Goal: Find specific page/section: Find specific page/section

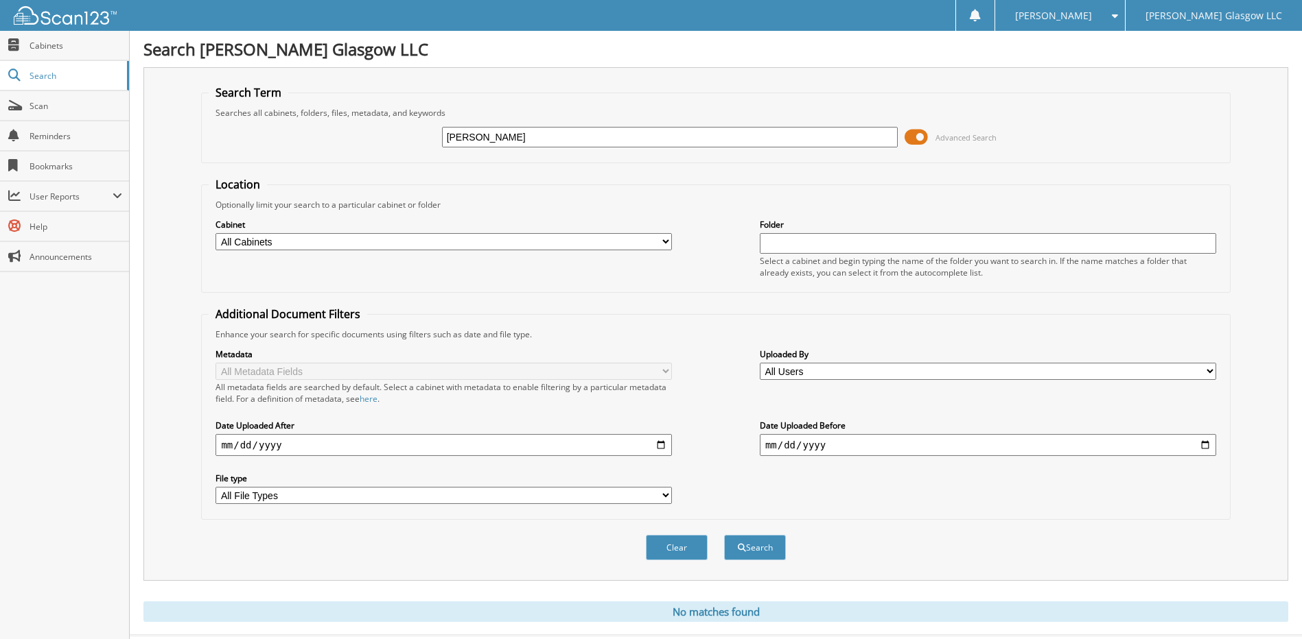
drag, startPoint x: 558, startPoint y: 139, endPoint x: 425, endPoint y: 142, distance: 133.2
click at [427, 142] on div "[PERSON_NAME] Advanced Search" at bounding box center [715, 137] width 1013 height 37
type input "STORIES"
click at [724, 535] on button "Search" at bounding box center [755, 547] width 62 height 25
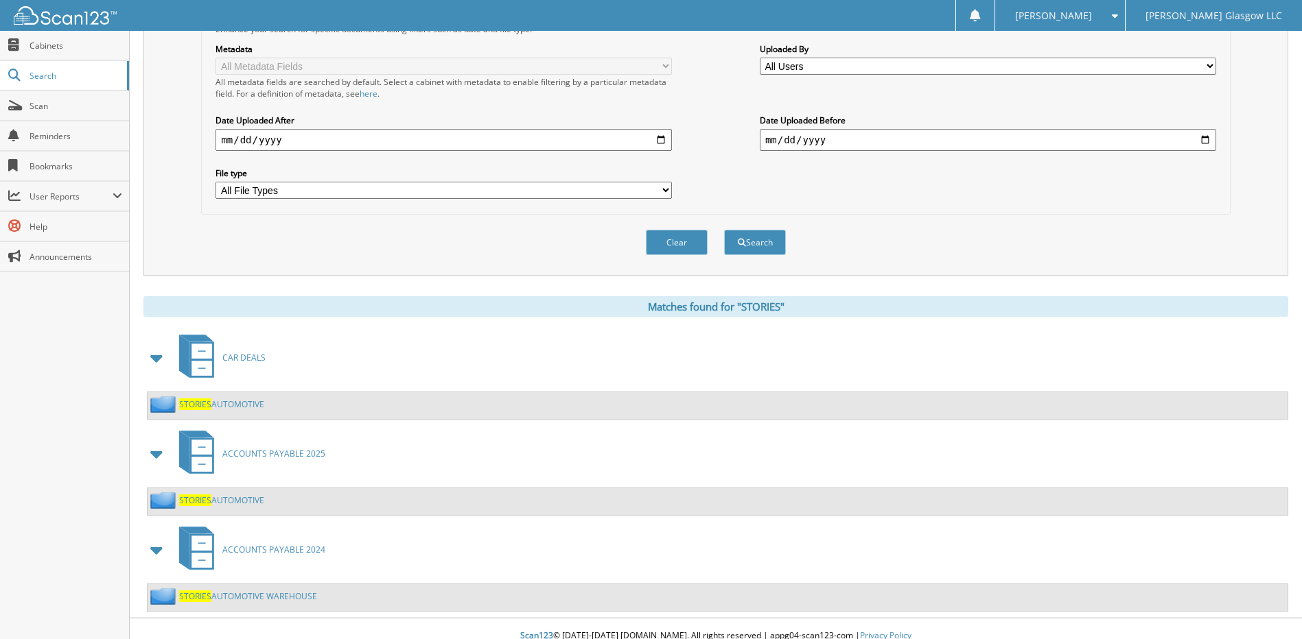
scroll to position [320, 0]
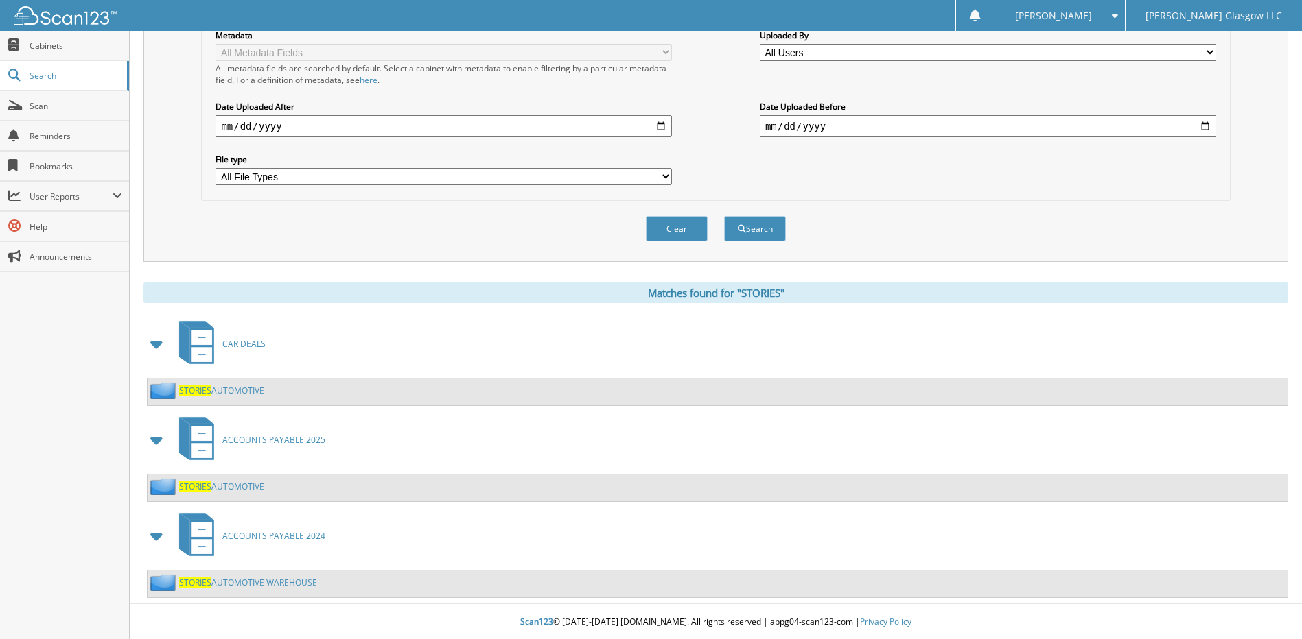
click at [272, 438] on span "ACCOUNTS PAYABLE 2025" at bounding box center [273, 440] width 103 height 12
